Goal: Find specific page/section: Find specific page/section

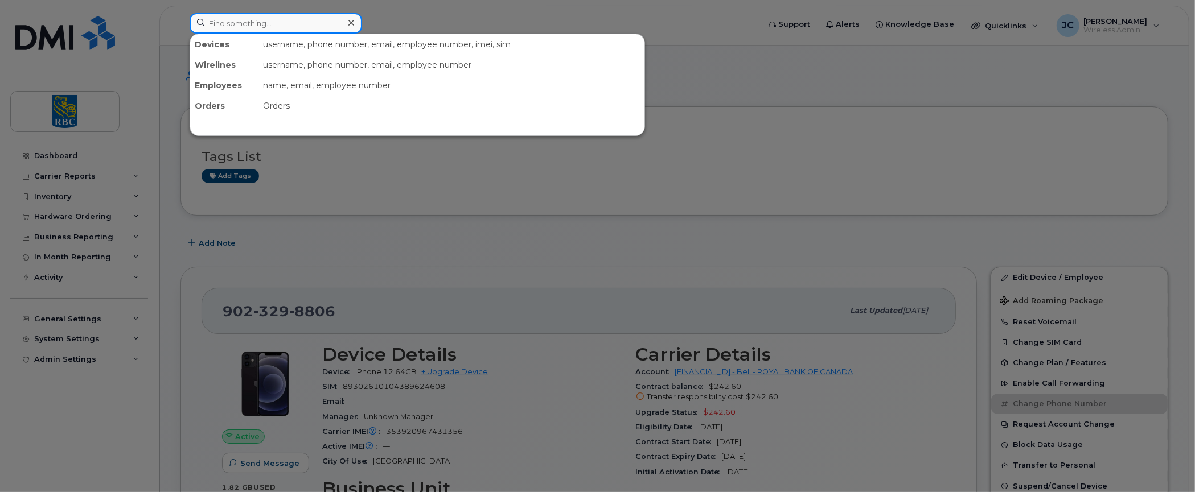
click at [233, 19] on input at bounding box center [276, 23] width 173 height 20
paste input "5148382441"
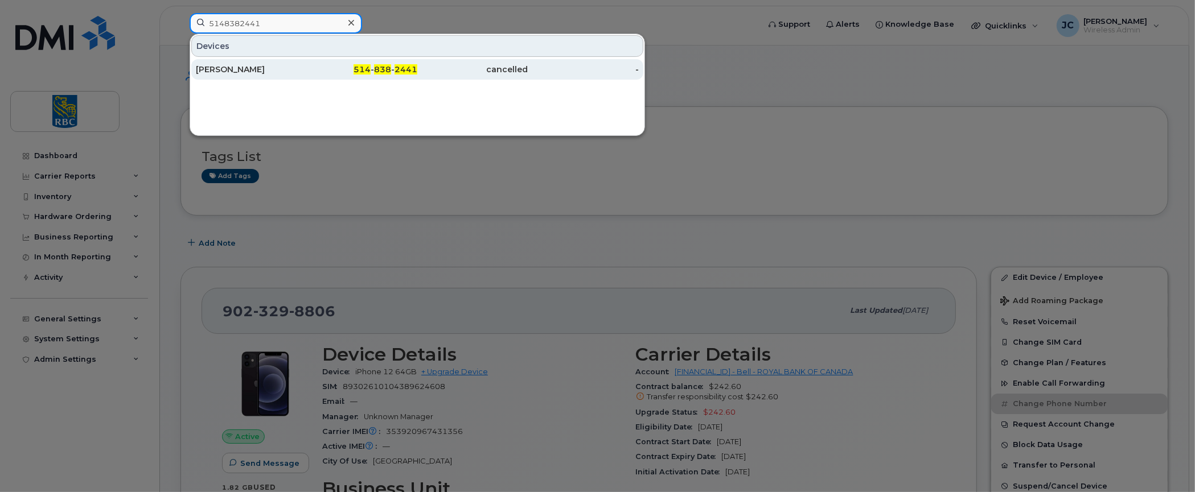
type input "5148382441"
click at [224, 64] on div "[PERSON_NAME]" at bounding box center [251, 69] width 111 height 11
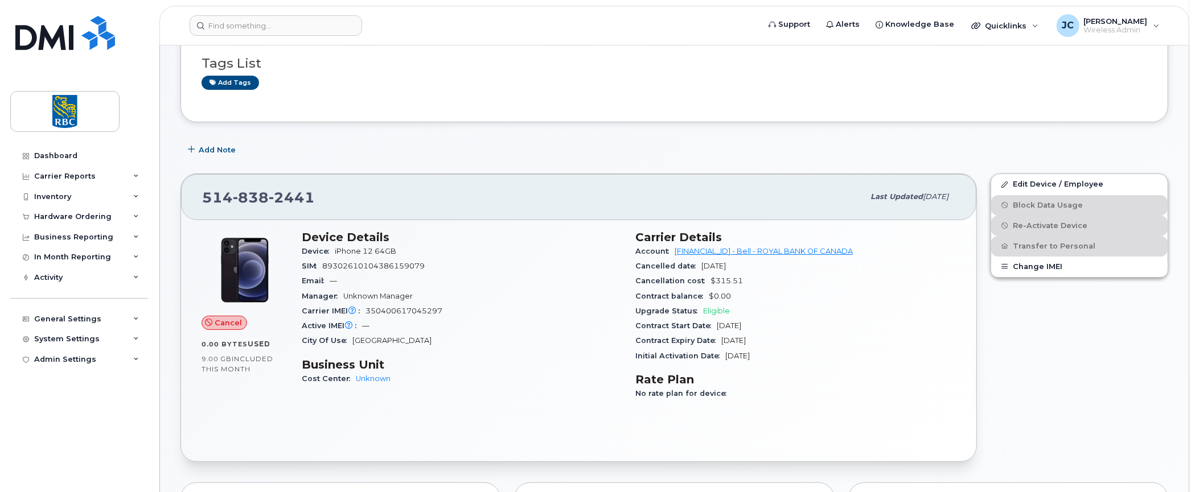
scroll to position [114, 0]
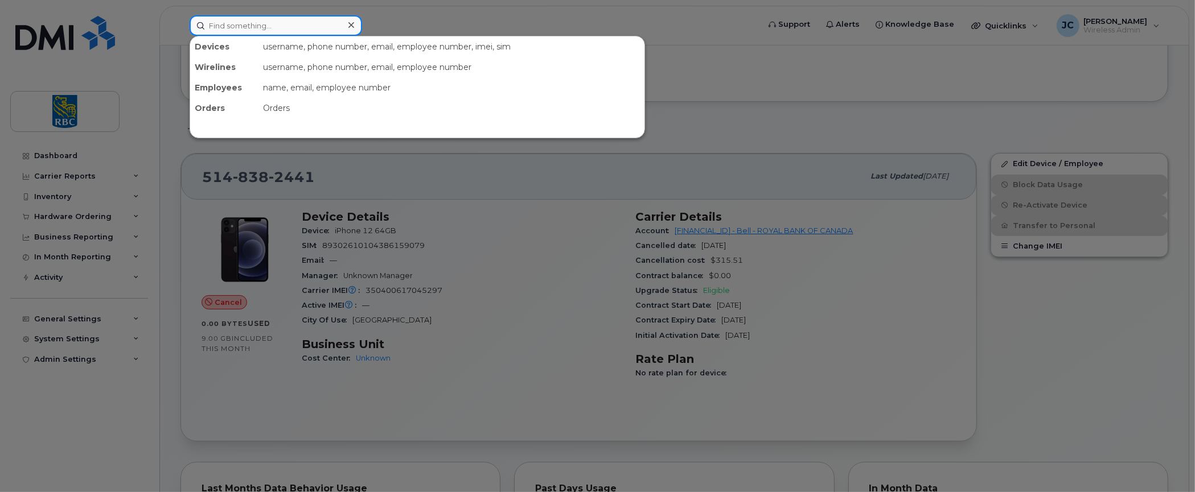
click at [310, 15] on input at bounding box center [276, 25] width 173 height 20
paste input "4372867138"
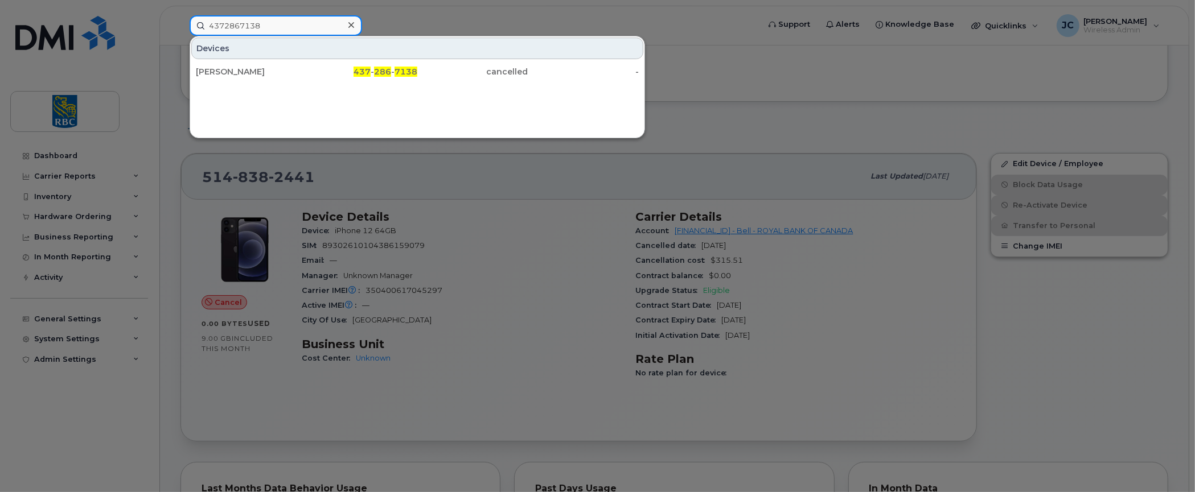
type input "4372867138"
